Goal: Check status: Check status

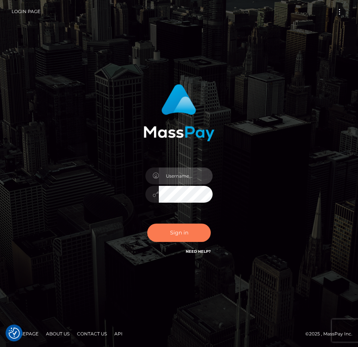
type input "Anthony.Spree"
click at [179, 236] on button "Sign in" at bounding box center [179, 232] width 64 height 18
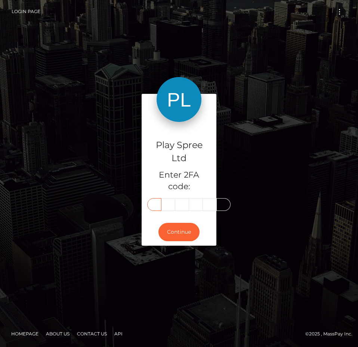
click at [154, 207] on input "text" at bounding box center [154, 204] width 14 height 13
click at [155, 204] on input "text" at bounding box center [154, 204] width 14 height 13
type input "0"
type input "2"
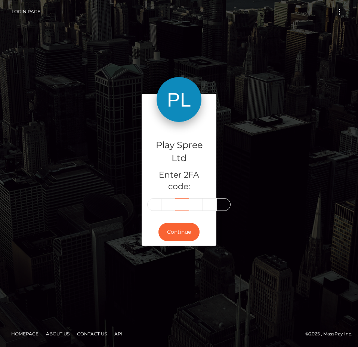
type input "0"
type input "3"
type input "2"
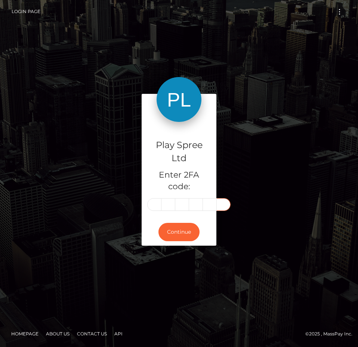
type input "3"
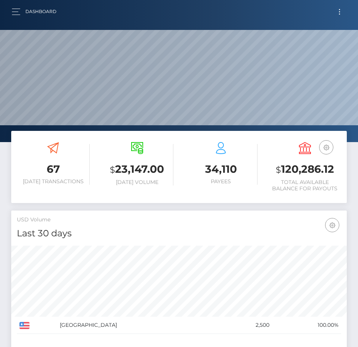
scroll to position [133, 162]
click at [288, 168] on h3 "$ 120,286.12" at bounding box center [305, 169] width 73 height 15
copy h3 "120,286.12"
